Goal: Information Seeking & Learning: Learn about a topic

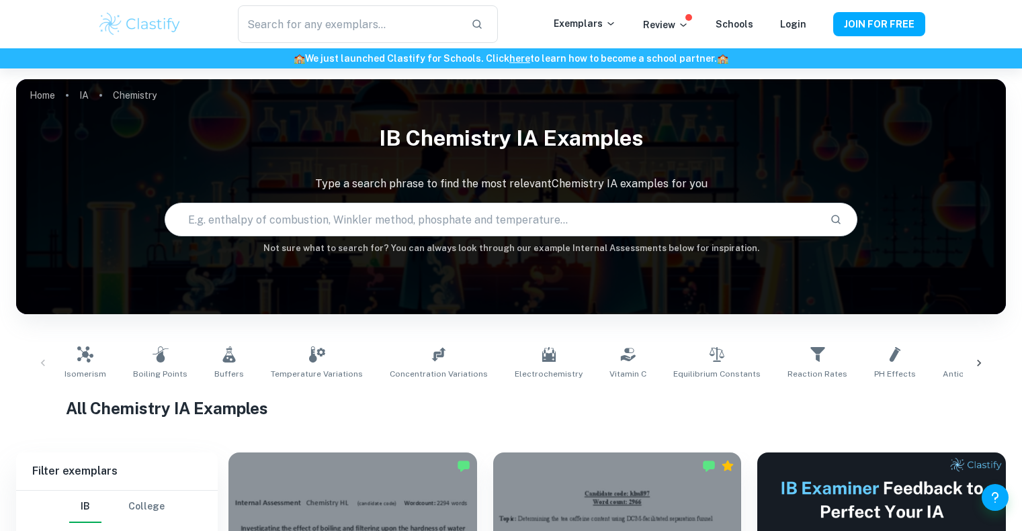
scroll to position [269, 0]
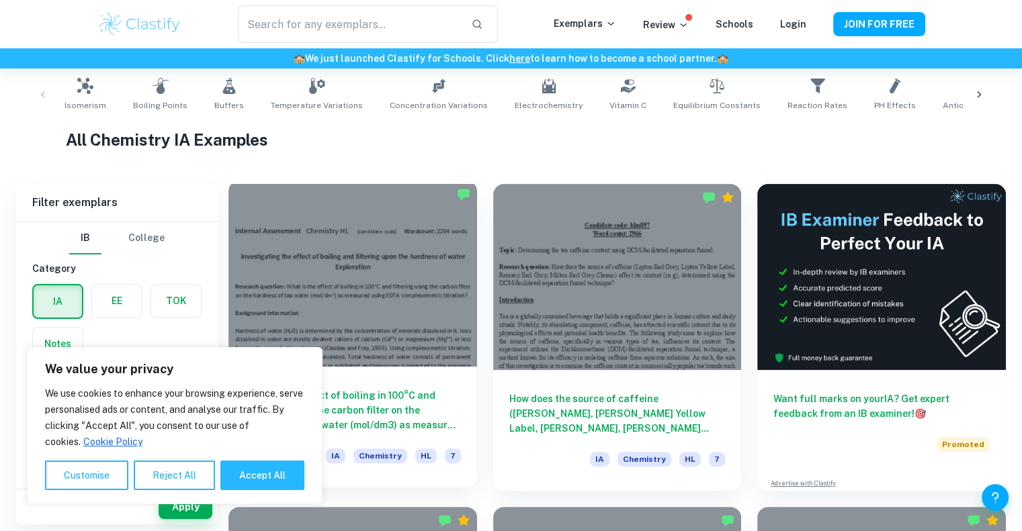
click at [267, 476] on button "Accept All" at bounding box center [262, 476] width 84 height 30
checkbox input "true"
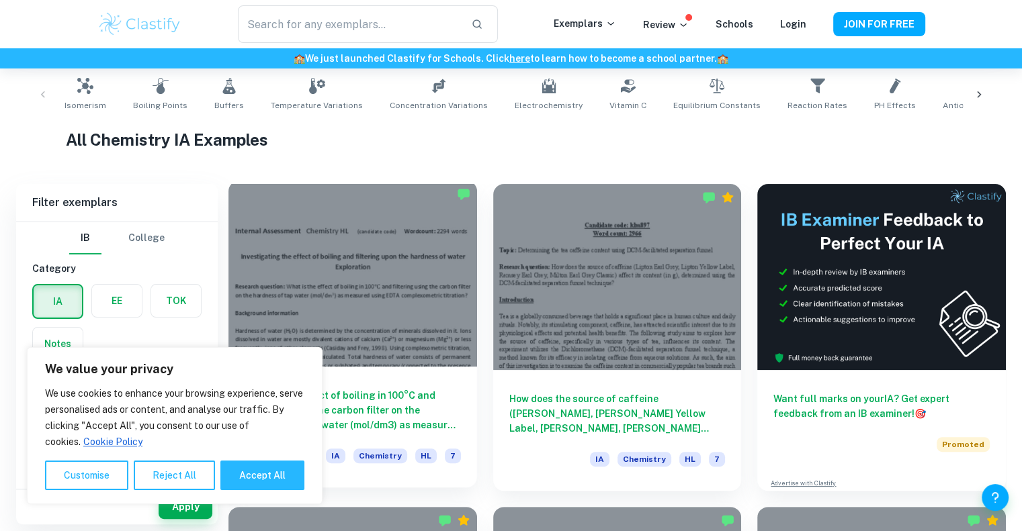
checkbox input "true"
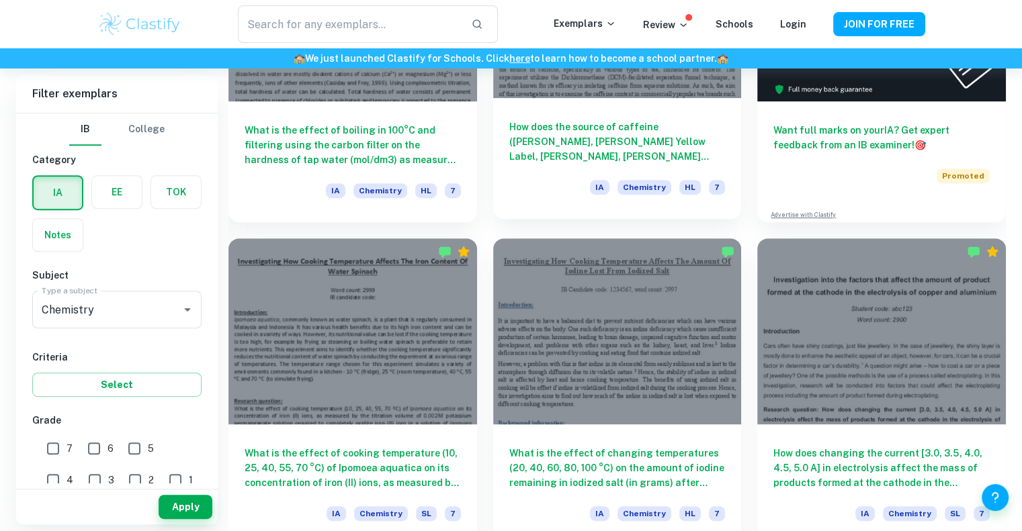
scroll to position [605, 0]
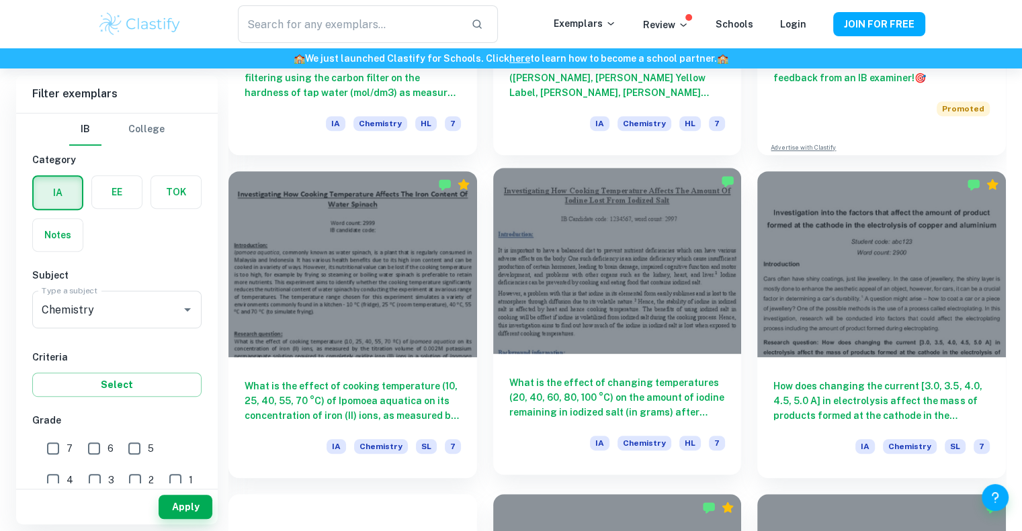
click at [617, 397] on h6 "What is the effect of changing temperatures (20, 40, 60, 80, 100 °C) on the amo…" at bounding box center [617, 398] width 216 height 44
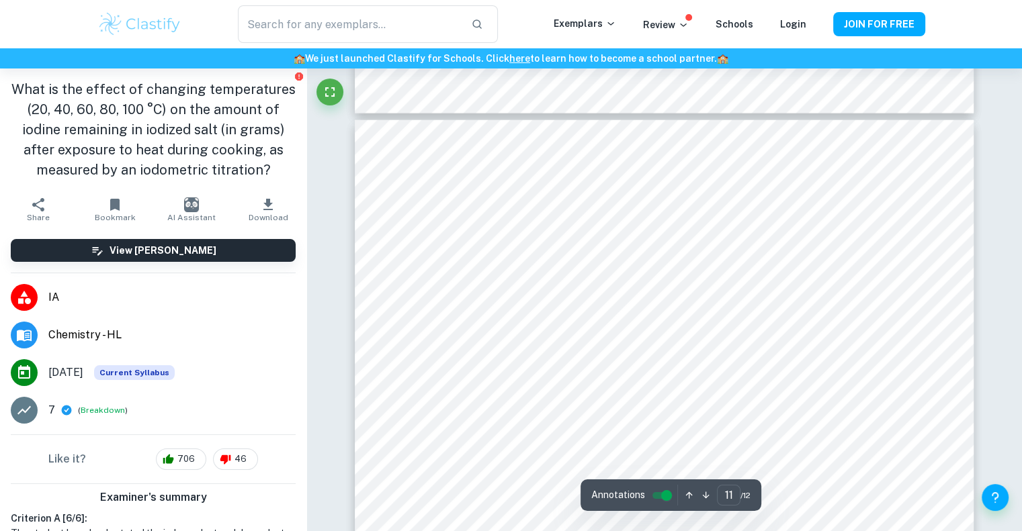
scroll to position [8397, 0]
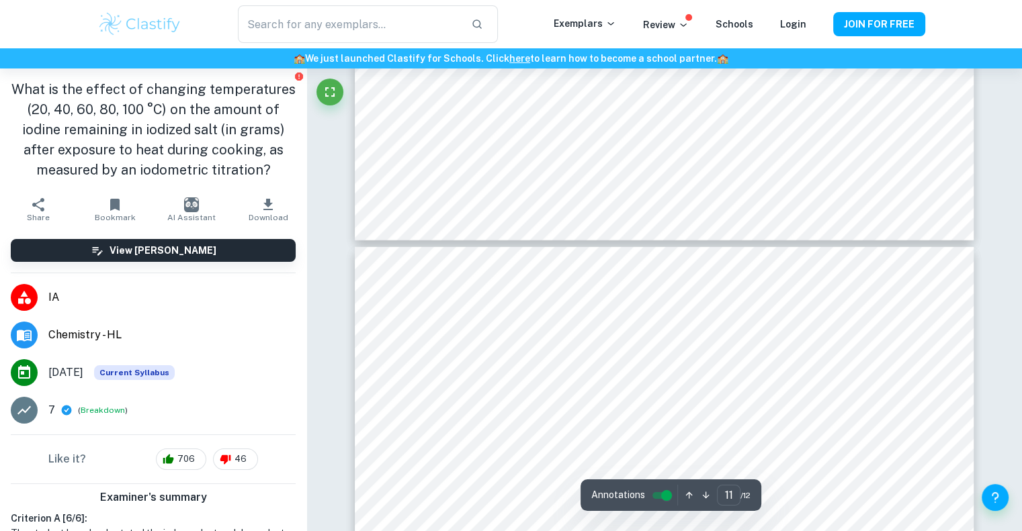
type input "12"
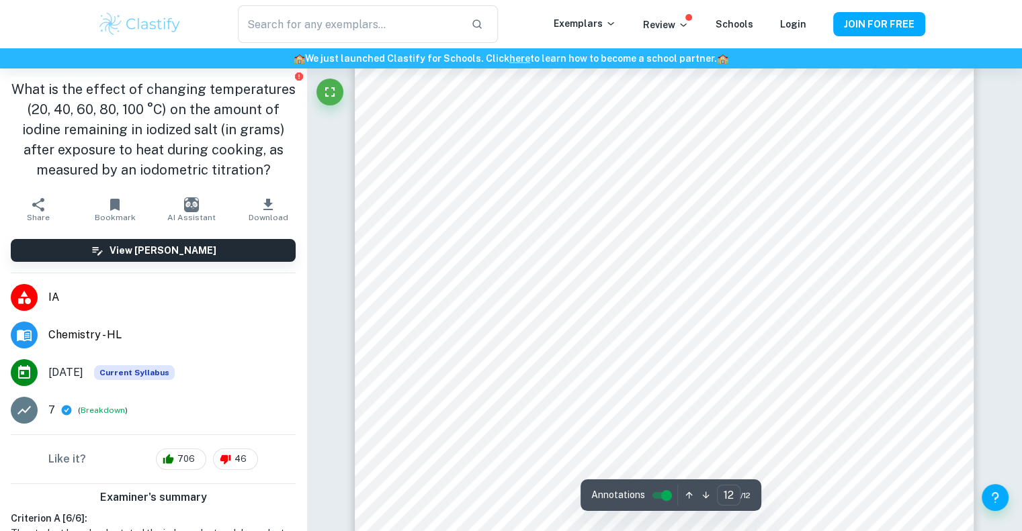
scroll to position [9404, 0]
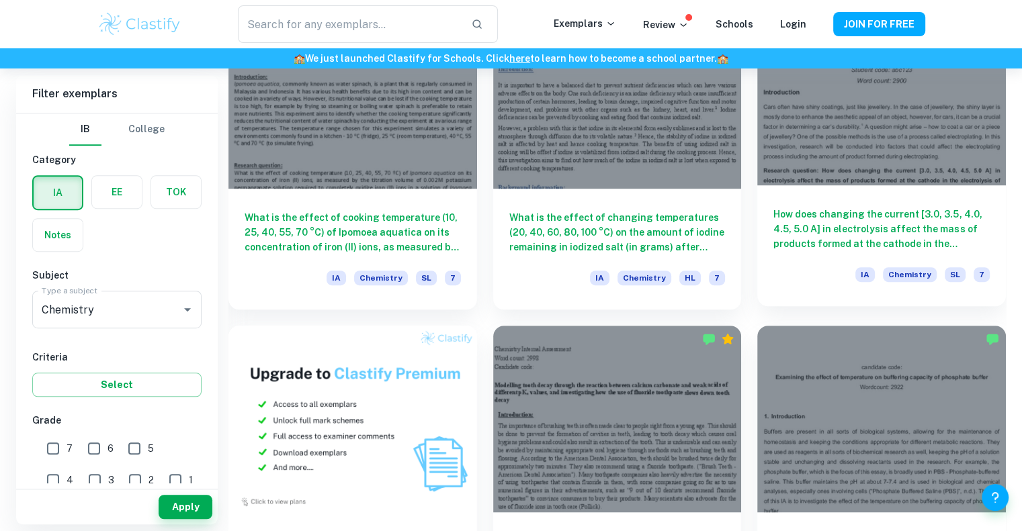
scroll to position [940, 0]
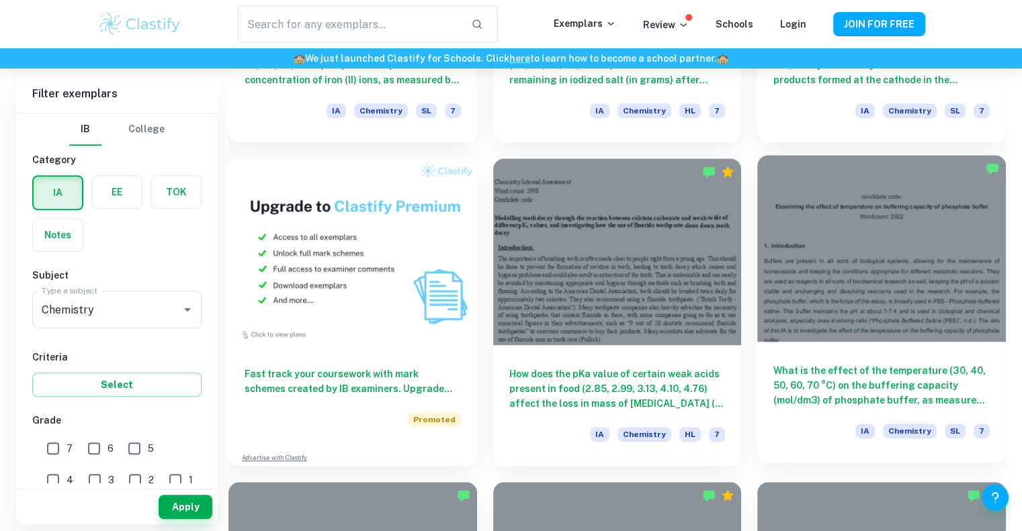
click at [878, 389] on h6 "What is the effect of the temperature (30, 40, 50, 60, 70 °C) on the buffering …" at bounding box center [881, 385] width 216 height 44
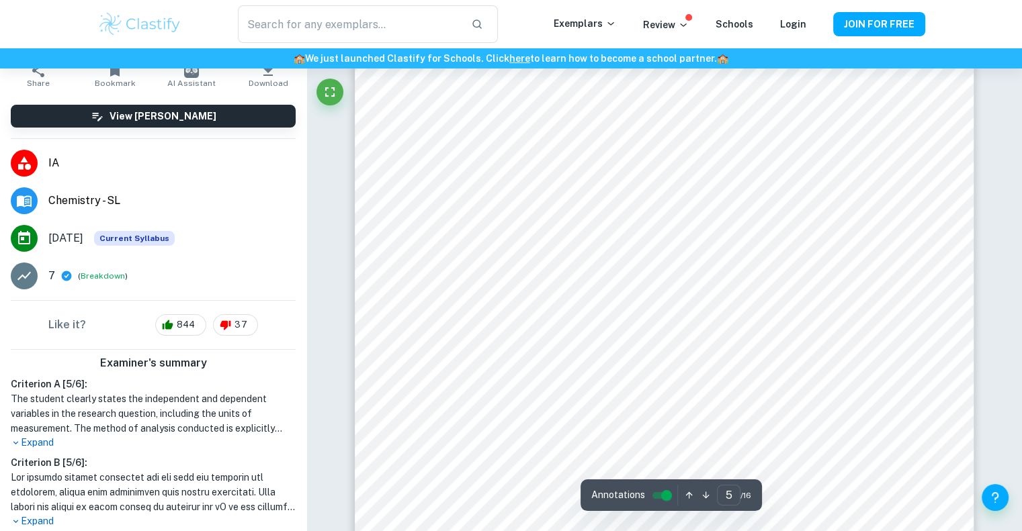
scroll to position [3963, 0]
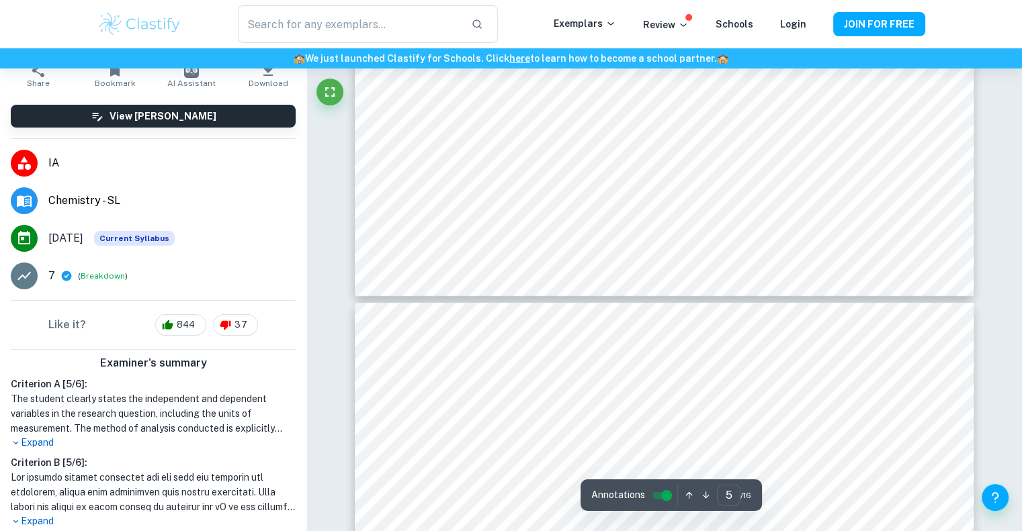
type input "6"
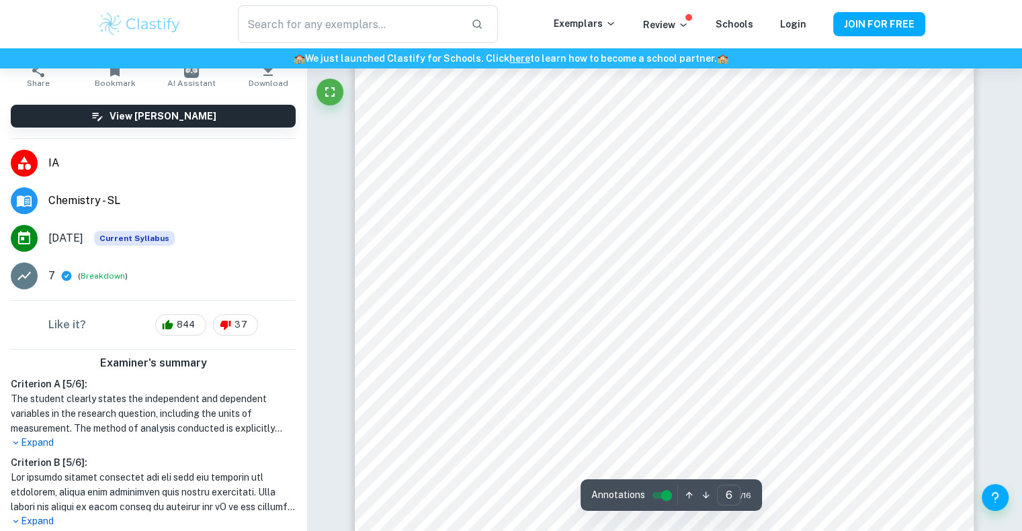
scroll to position [5038, 0]
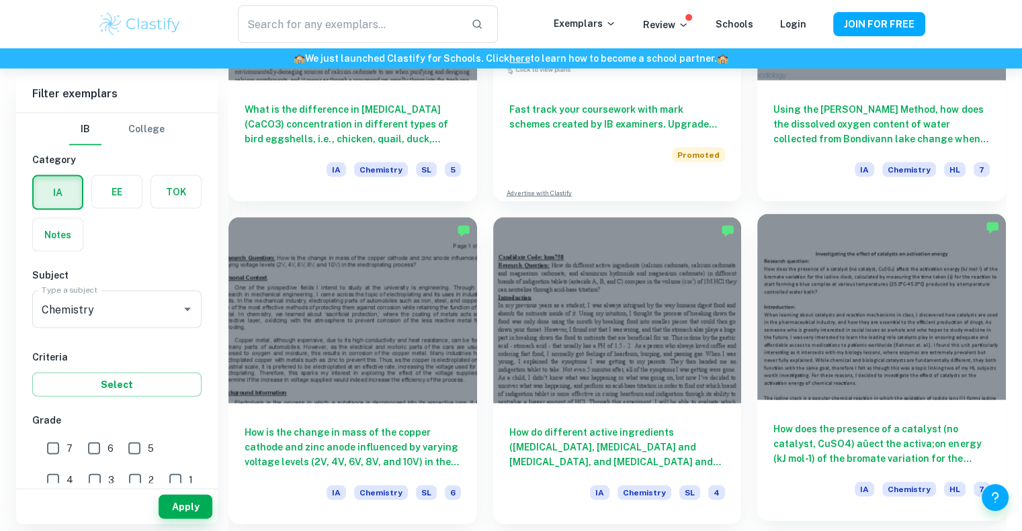
scroll to position [2754, 0]
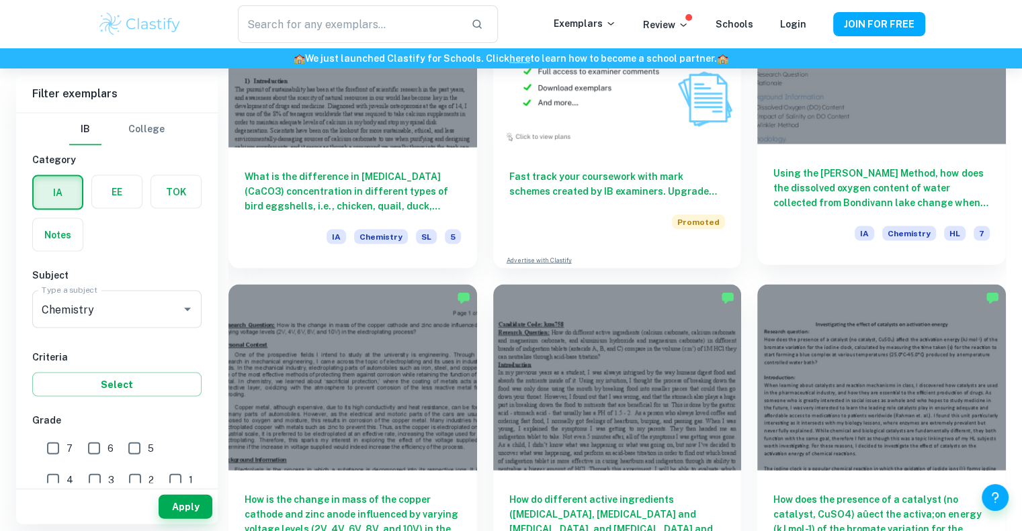
click at [918, 192] on h6 "Using the [PERSON_NAME] Method, how does the dissolved oxygen content of water …" at bounding box center [881, 188] width 216 height 44
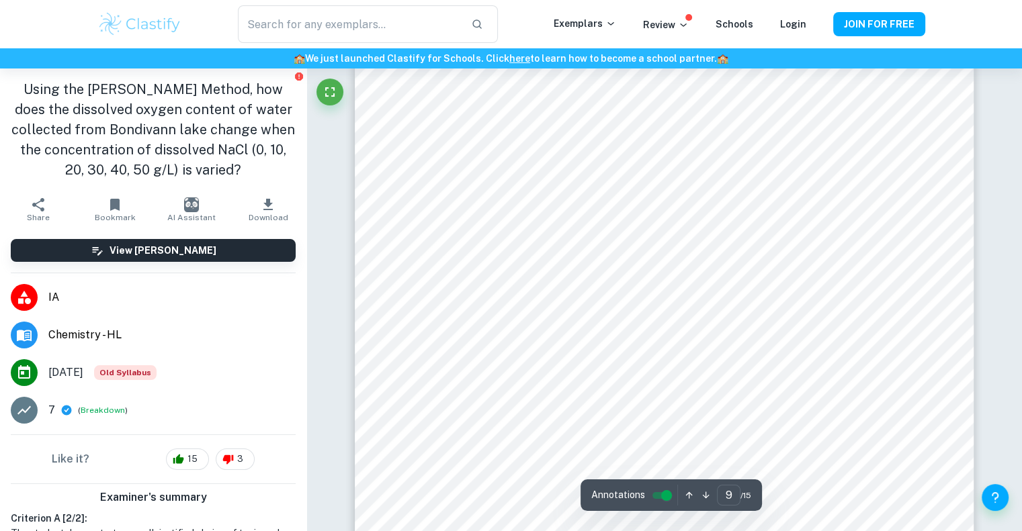
scroll to position [7053, 0]
type input "10"
